Goal: Task Accomplishment & Management: Manage account settings

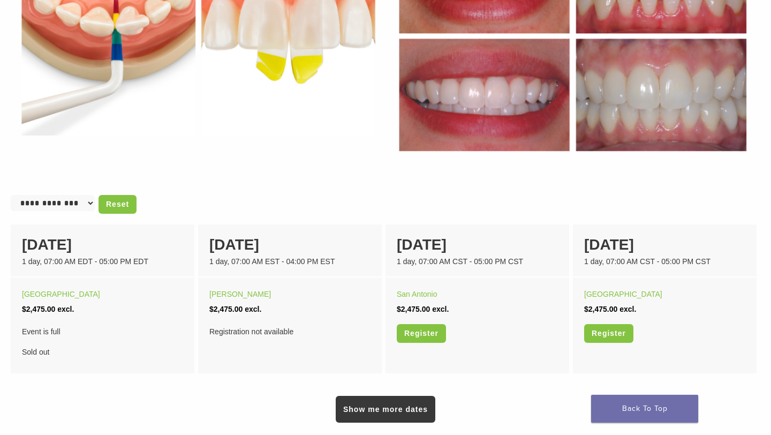
scroll to position [553, 0]
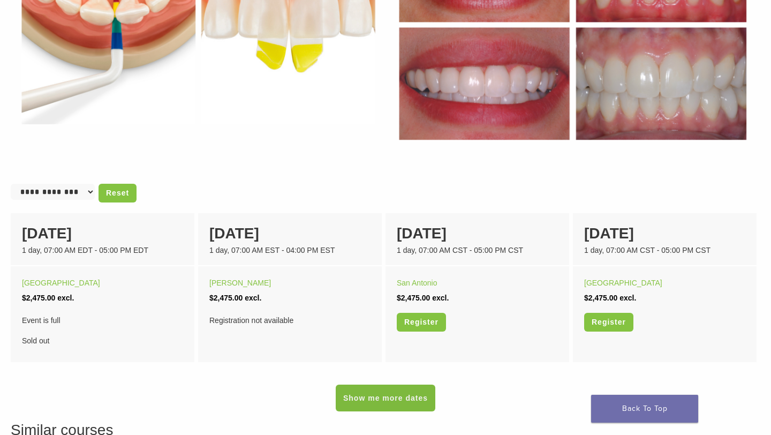
click at [405, 403] on link "Show me more dates" at bounding box center [386, 397] width 100 height 27
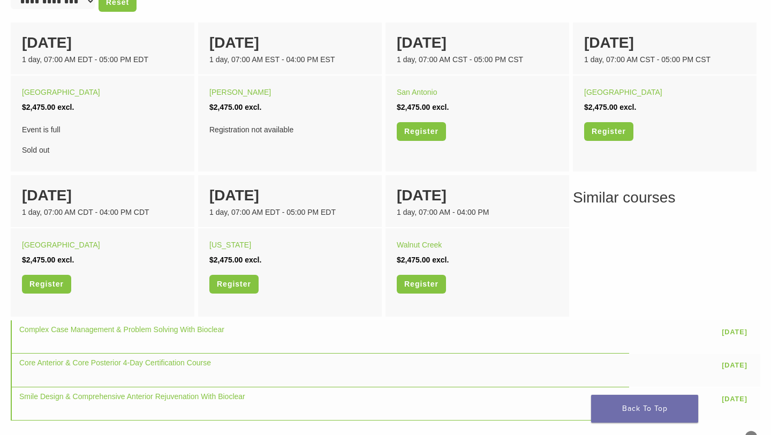
scroll to position [745, 0]
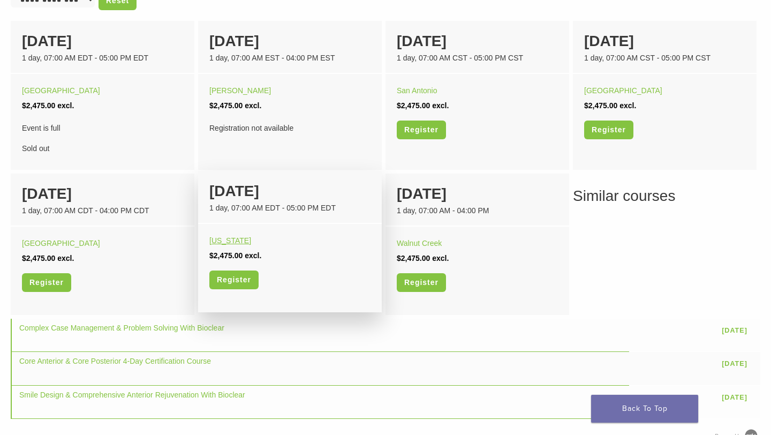
click at [229, 239] on link "[US_STATE]" at bounding box center [230, 240] width 42 height 9
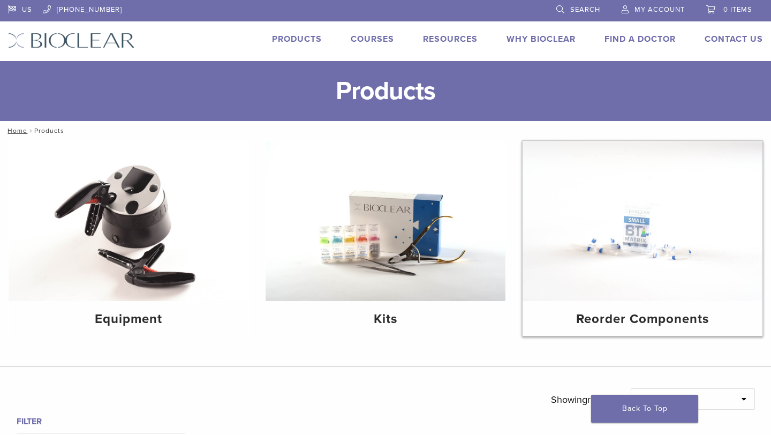
scroll to position [155, 0]
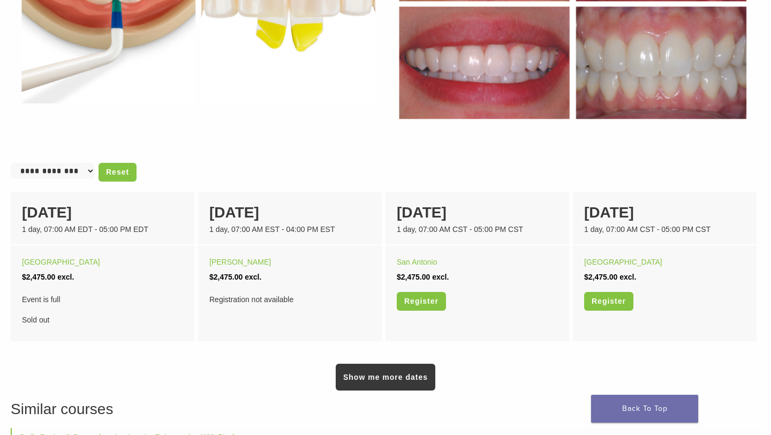
scroll to position [560, 0]
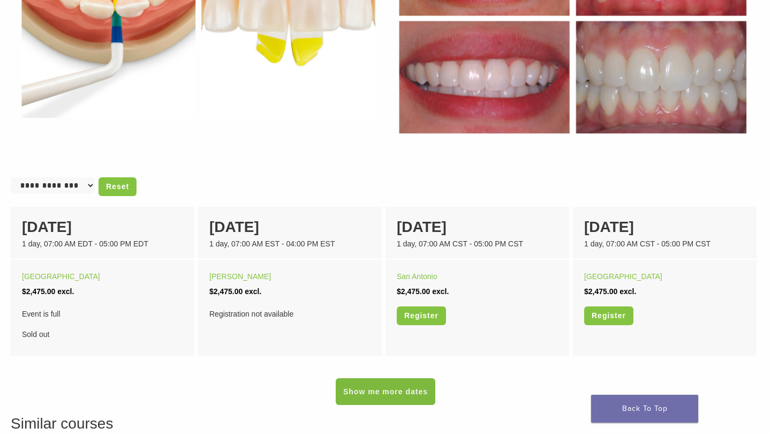
click at [375, 394] on link "Show me more dates" at bounding box center [386, 391] width 100 height 27
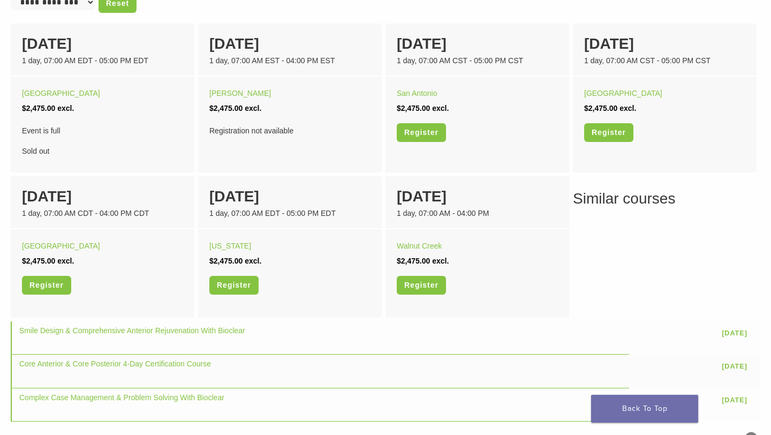
scroll to position [744, 0]
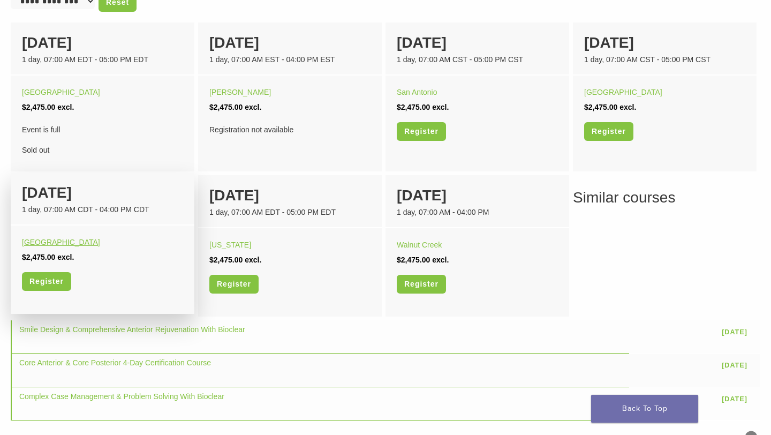
click at [59, 244] on link "[GEOGRAPHIC_DATA]" at bounding box center [61, 242] width 78 height 9
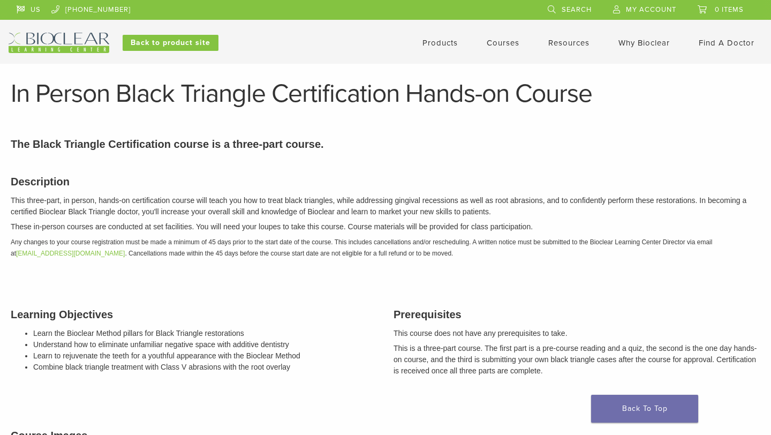
scroll to position [744, 0]
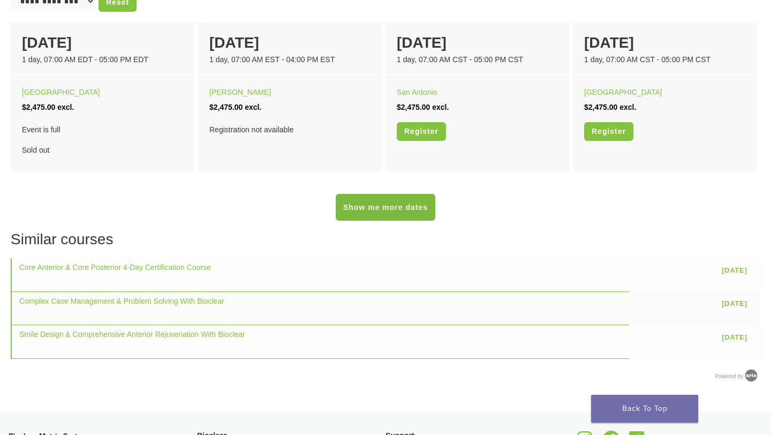
click at [386, 212] on link "Show me more dates" at bounding box center [386, 207] width 100 height 27
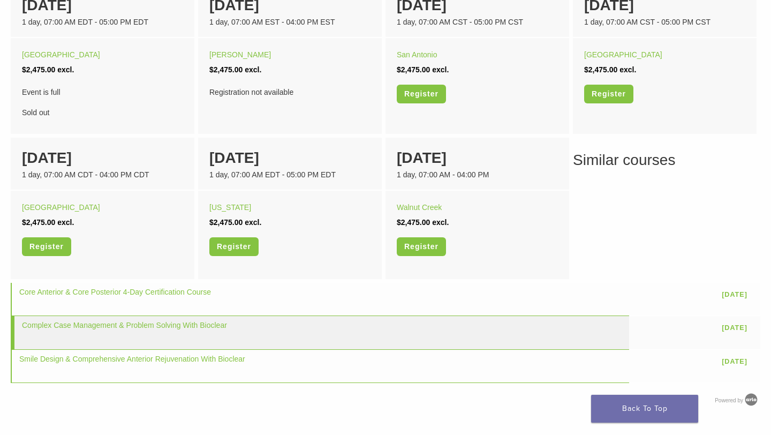
scroll to position [786, 0]
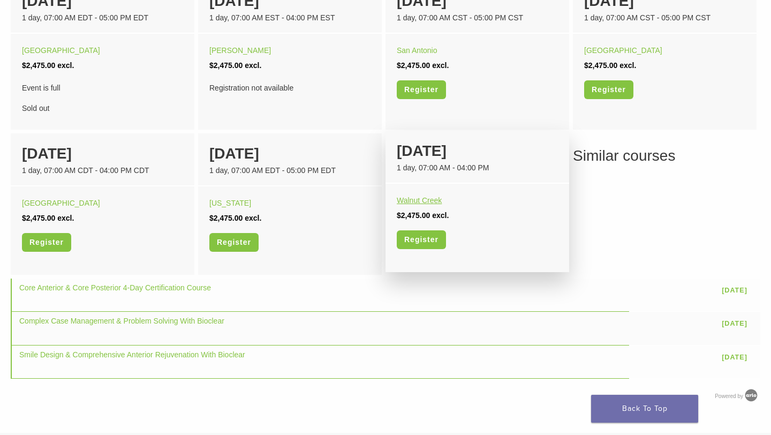
click at [424, 198] on link "Walnut Creek" at bounding box center [419, 200] width 45 height 9
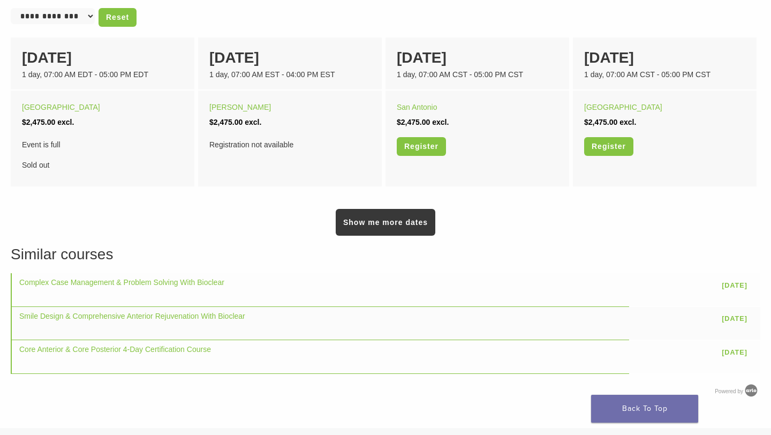
scroll to position [728, 0]
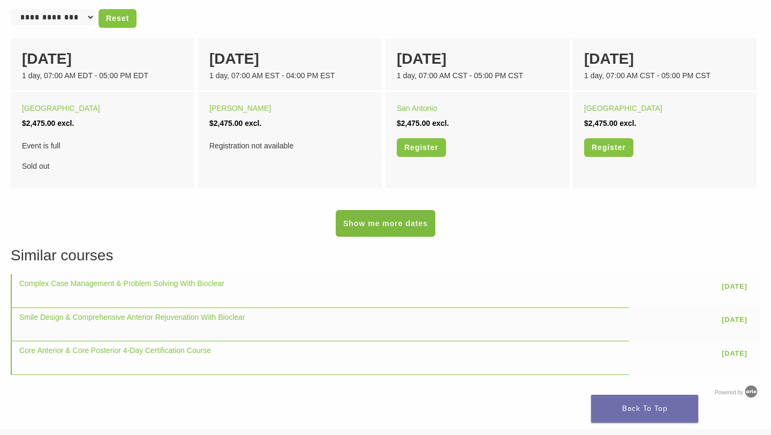
click at [378, 224] on link "Show me more dates" at bounding box center [386, 223] width 100 height 27
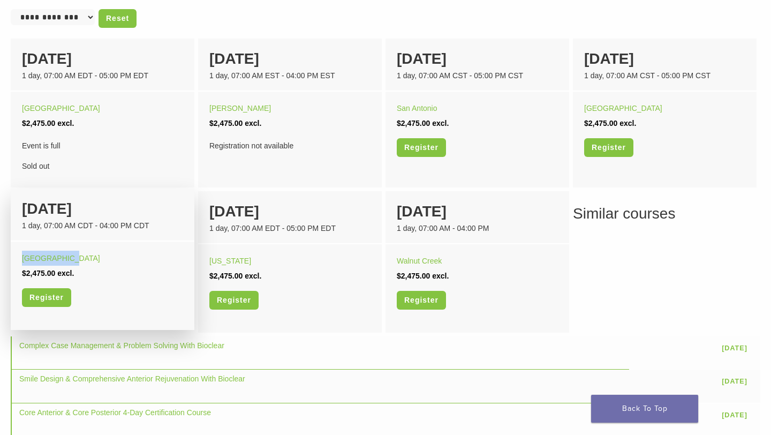
drag, startPoint x: 75, startPoint y: 256, endPoint x: 20, endPoint y: 258, distance: 54.6
click at [20, 258] on div "Orange Beach $2,475.00 excl. Register" at bounding box center [103, 282] width 184 height 83
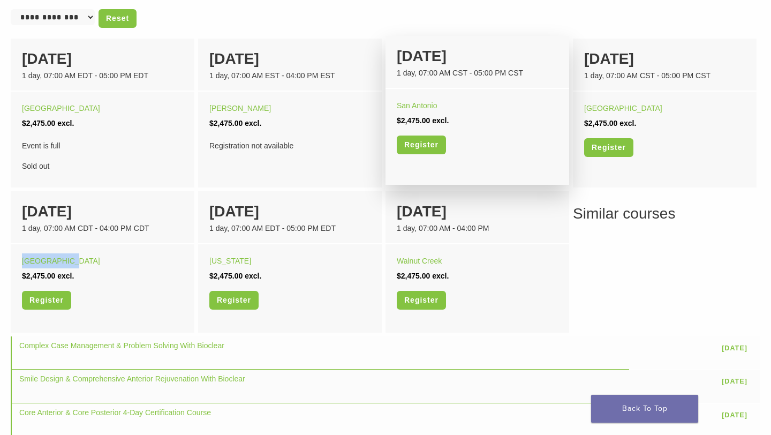
copy link "[GEOGRAPHIC_DATA]"
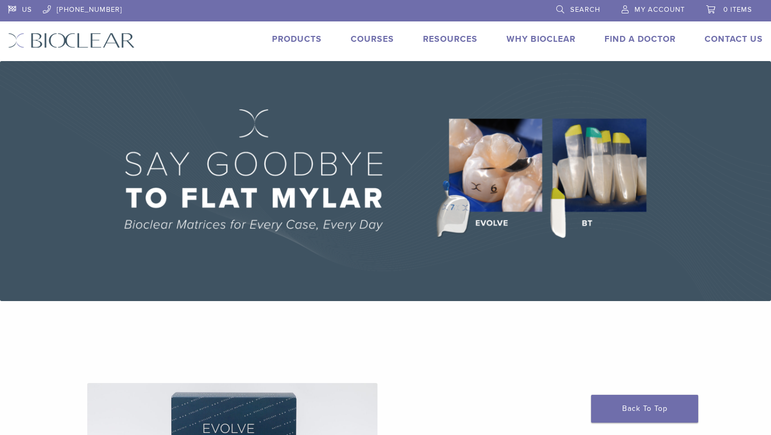
click at [378, 42] on link "Courses" at bounding box center [372, 39] width 43 height 11
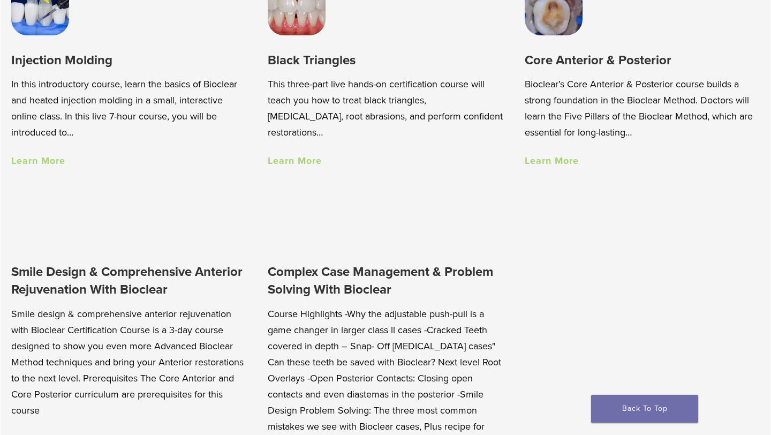
scroll to position [801, 0]
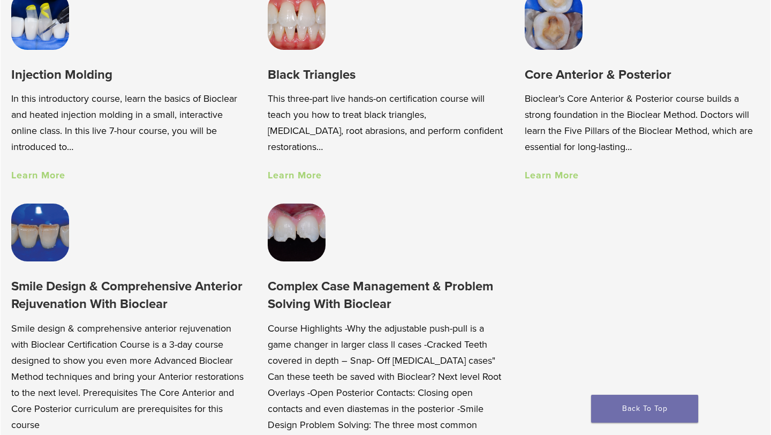
click at [44, 177] on link "Learn More" at bounding box center [38, 175] width 54 height 12
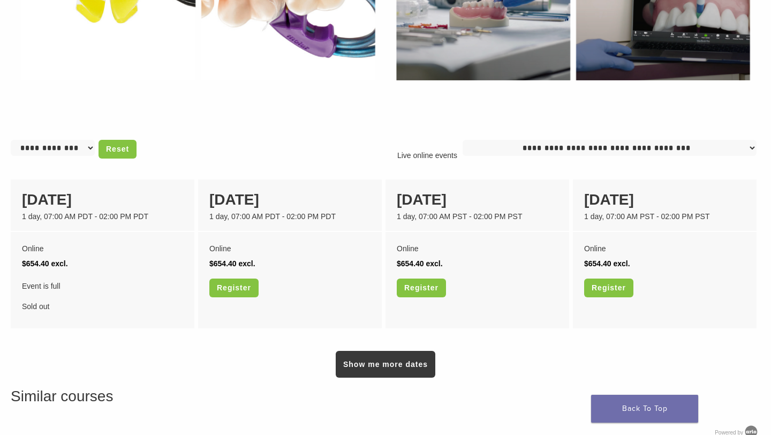
scroll to position [735, 0]
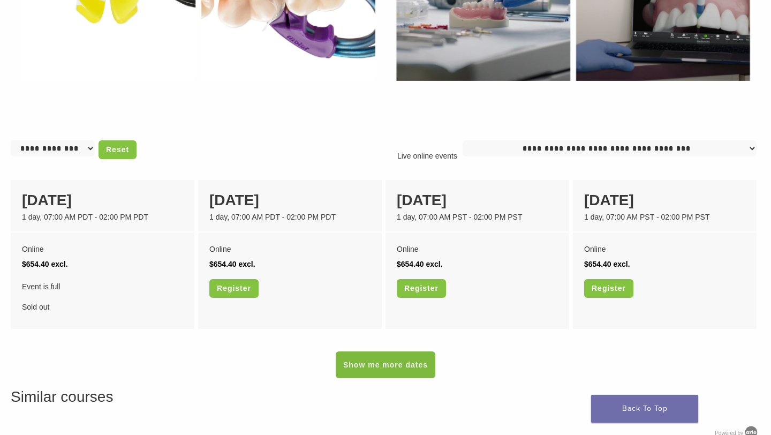
click at [382, 371] on link "Show me more dates" at bounding box center [386, 364] width 100 height 27
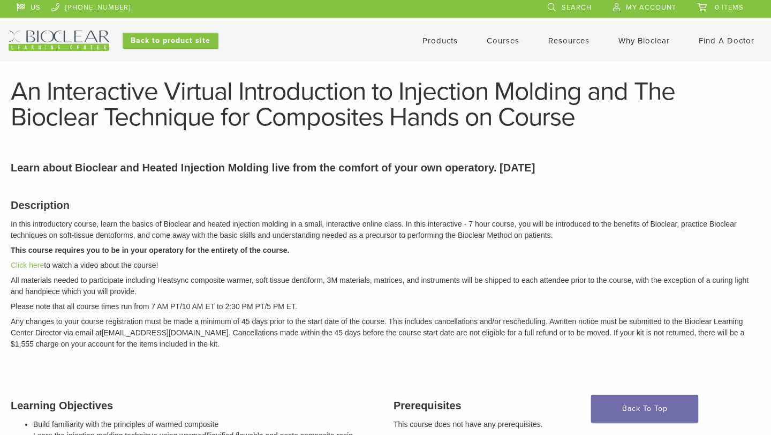
scroll to position [0, 0]
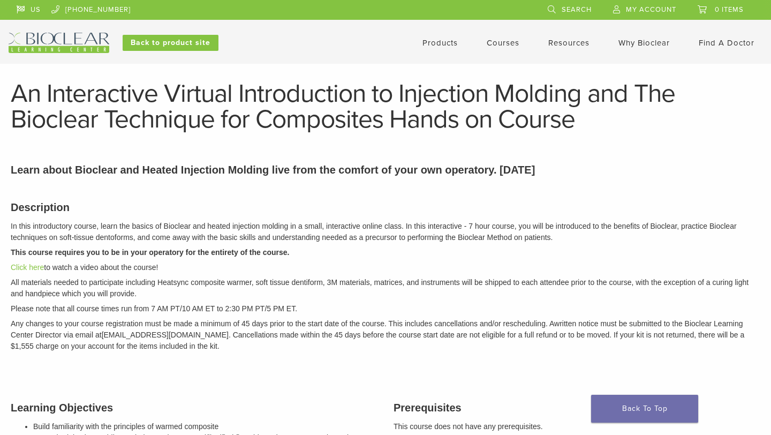
click at [490, 46] on link "Courses" at bounding box center [503, 43] width 33 height 10
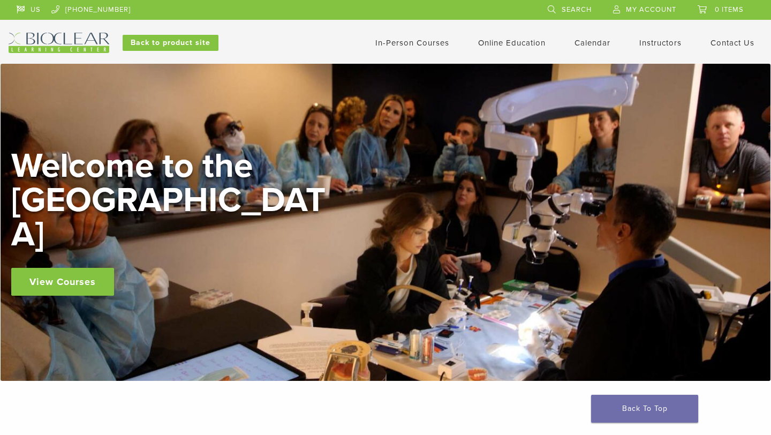
click at [490, 46] on link "Online Education" at bounding box center [511, 43] width 67 height 10
click at [501, 37] on li "Online Education Interactive Self Guided" at bounding box center [511, 42] width 67 height 13
click at [498, 42] on link "Online Education" at bounding box center [511, 43] width 67 height 10
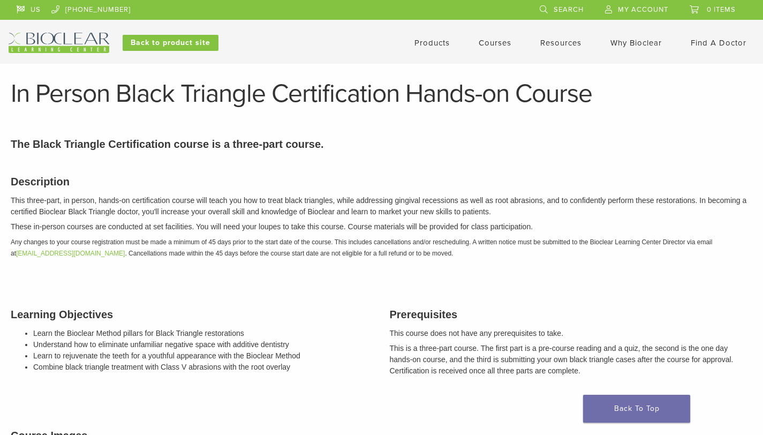
click at [493, 41] on link "Courses" at bounding box center [495, 43] width 33 height 10
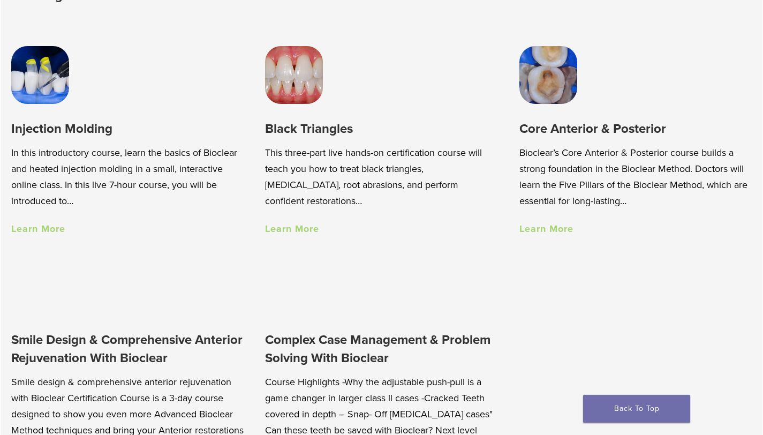
scroll to position [696, 0]
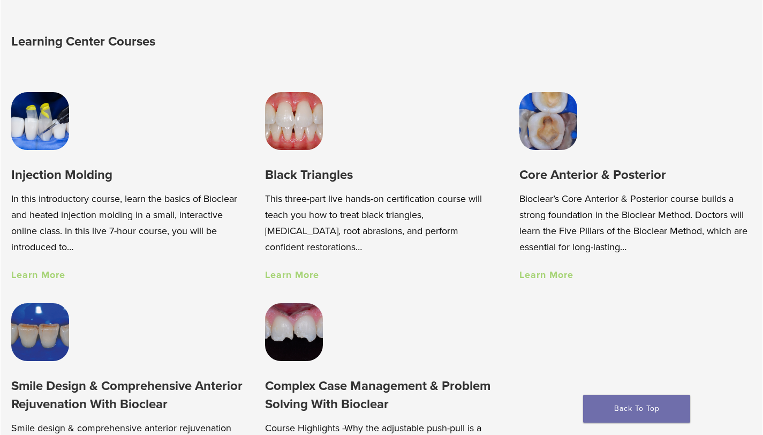
click at [50, 276] on link "Learn More" at bounding box center [38, 275] width 54 height 12
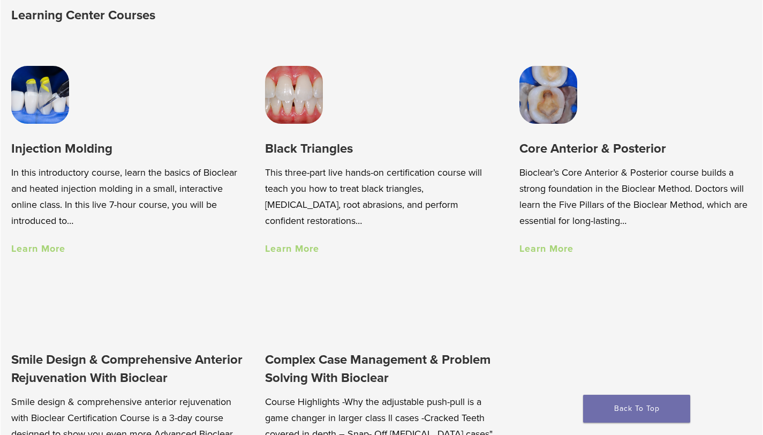
scroll to position [652, 0]
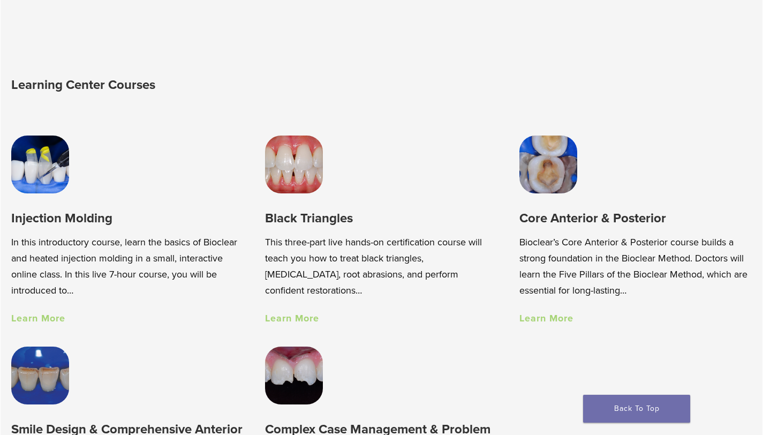
click at [301, 324] on link "Learn More" at bounding box center [292, 318] width 54 height 12
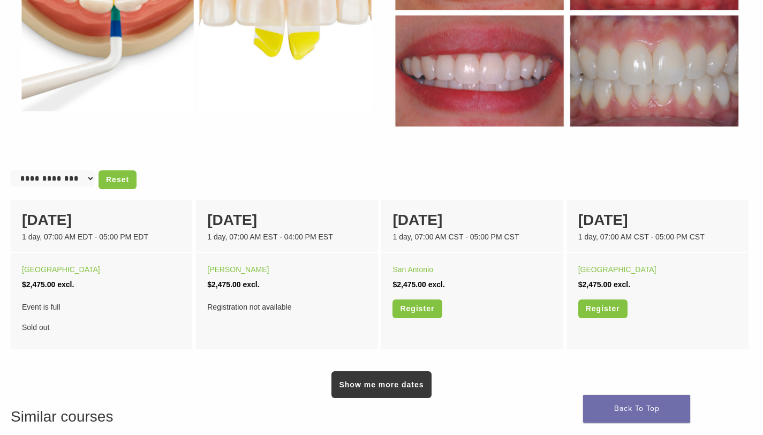
scroll to position [584, 0]
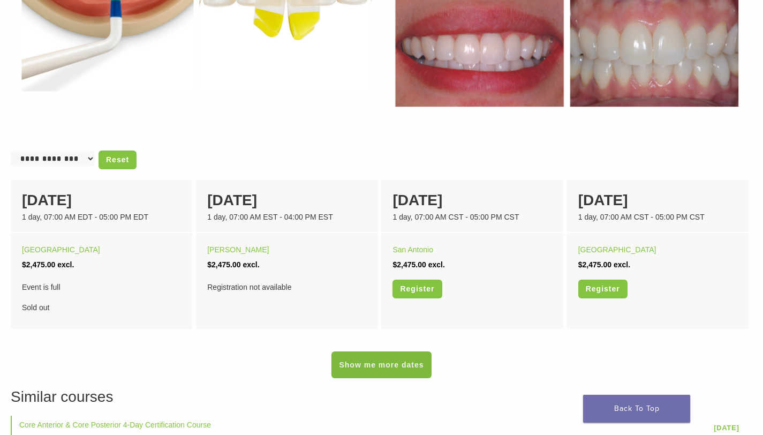
click at [391, 361] on link "Show me more dates" at bounding box center [381, 364] width 100 height 27
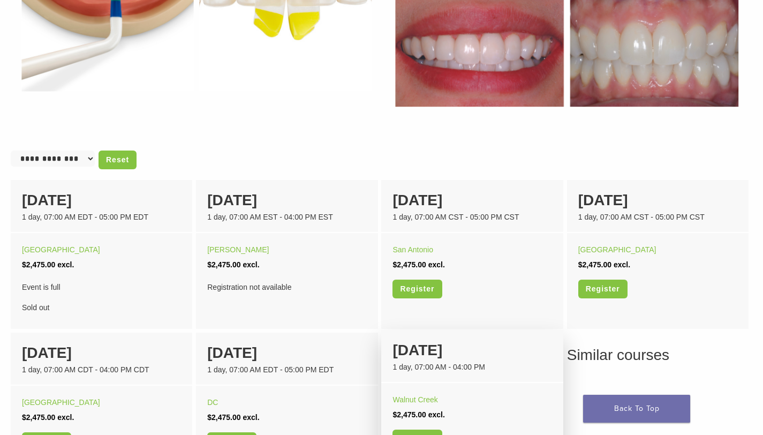
scroll to position [601, 0]
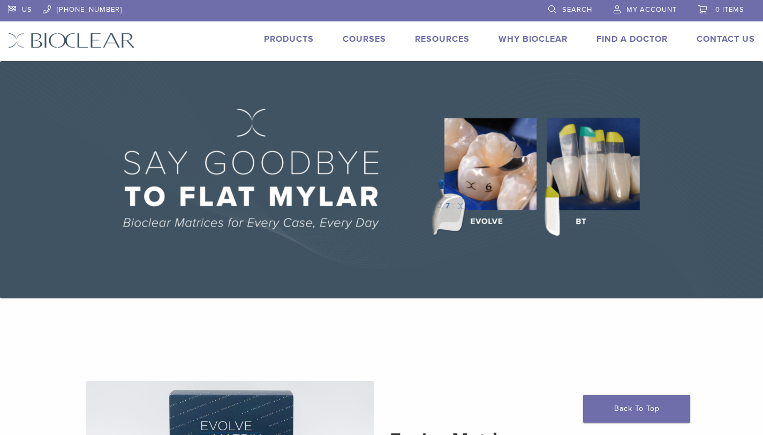
click at [652, 11] on span "My Account" at bounding box center [651, 9] width 50 height 9
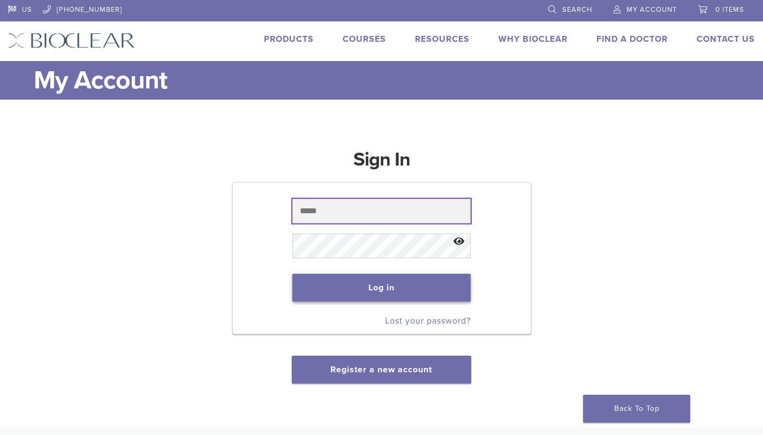
type input "**********"
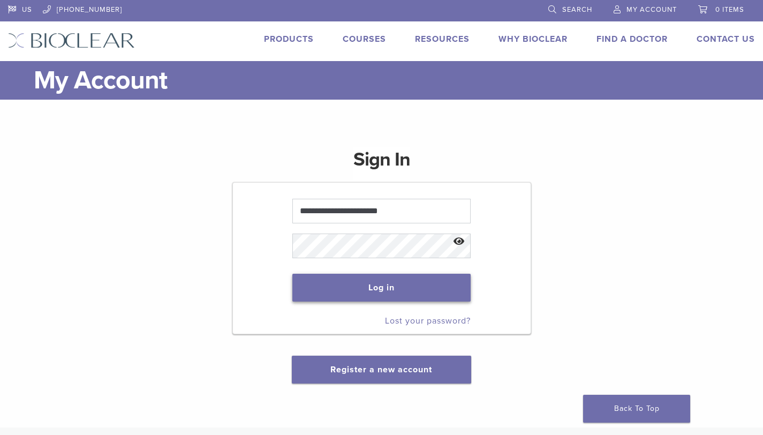
click at [403, 284] on button "Log in" at bounding box center [381, 288] width 179 height 28
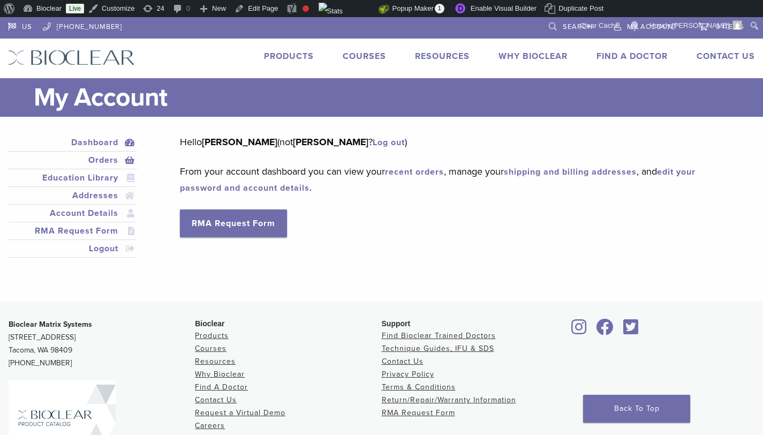
click at [112, 157] on link "Orders" at bounding box center [72, 160] width 125 height 13
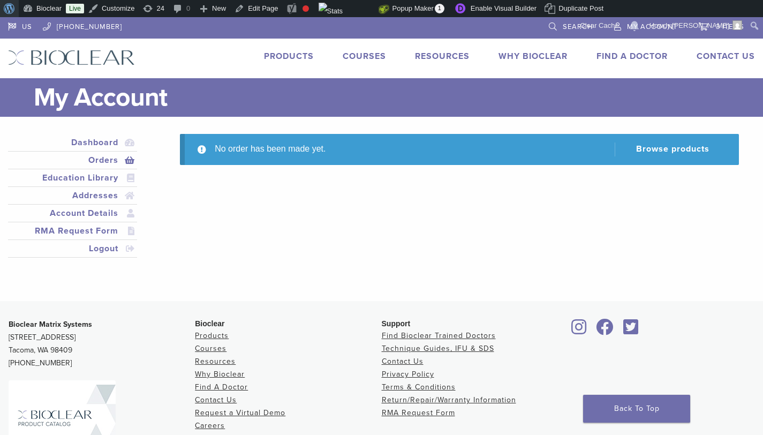
click at [10, 6] on span "Toolbar" at bounding box center [8, 7] width 8 height 15
